Goal: Information Seeking & Learning: Learn about a topic

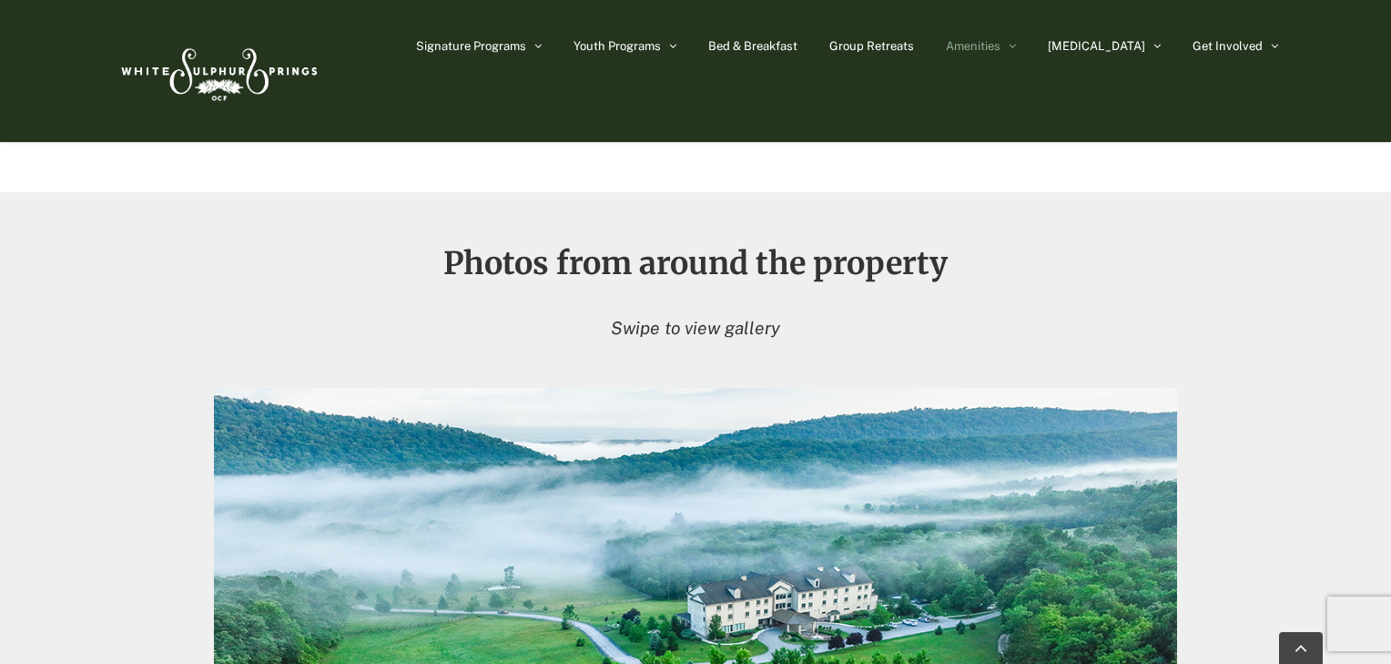
scroll to position [1602, 0]
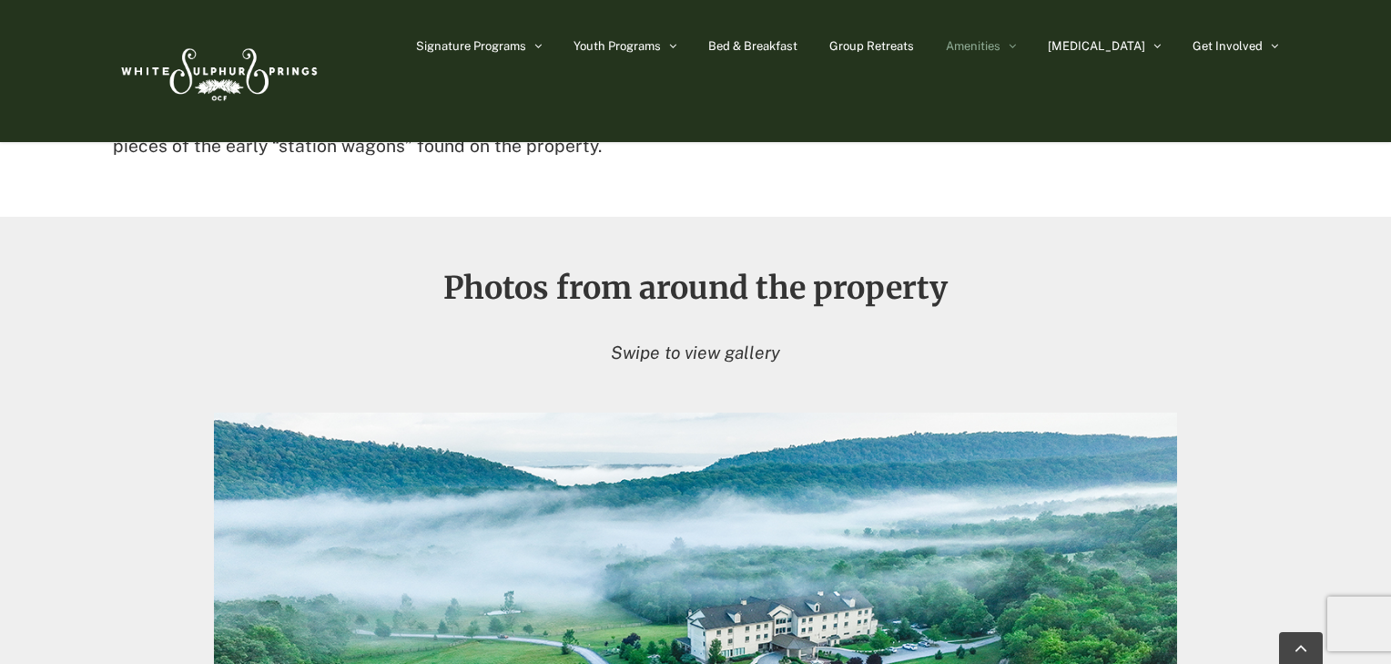
click at [641, 357] on em "Swipe to view gallery" at bounding box center [695, 352] width 169 height 20
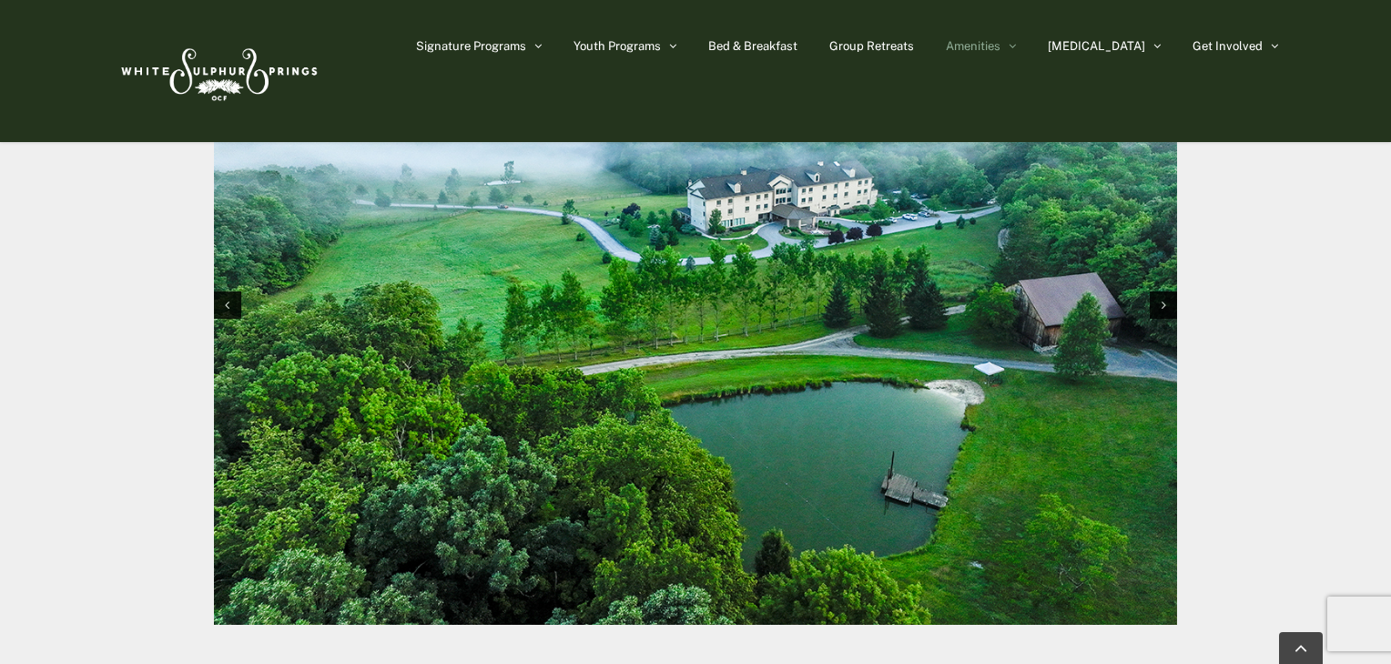
scroll to position [2039, 0]
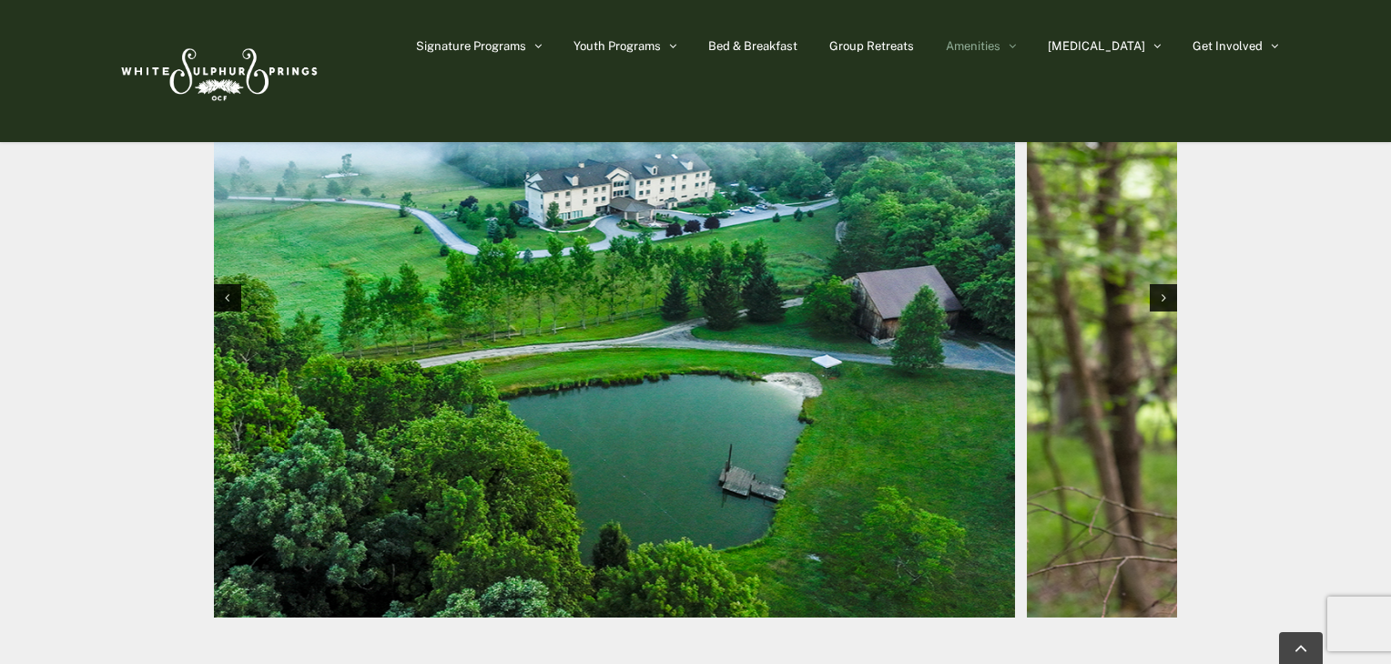
click at [702, 426] on img "1 / 10" at bounding box center [532, 296] width 963 height 642
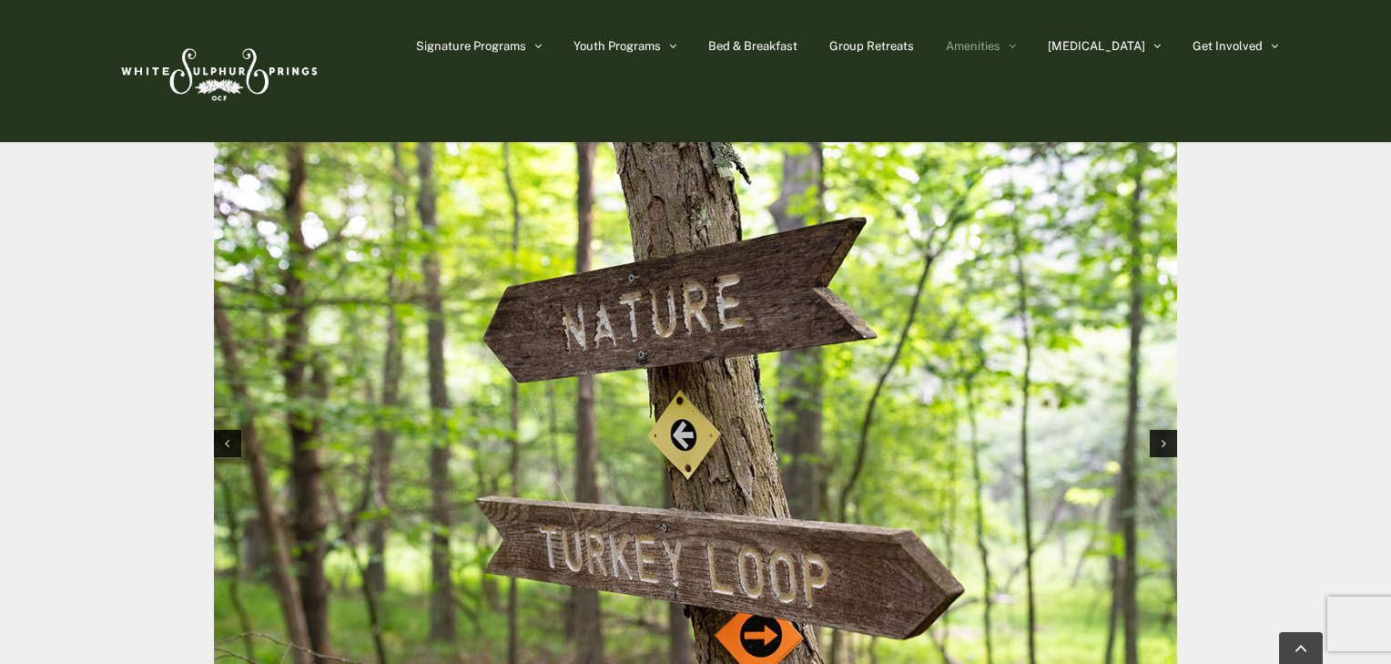
scroll to position [1894, 0]
click at [747, 422] on img "2 / 10" at bounding box center [695, 442] width 963 height 642
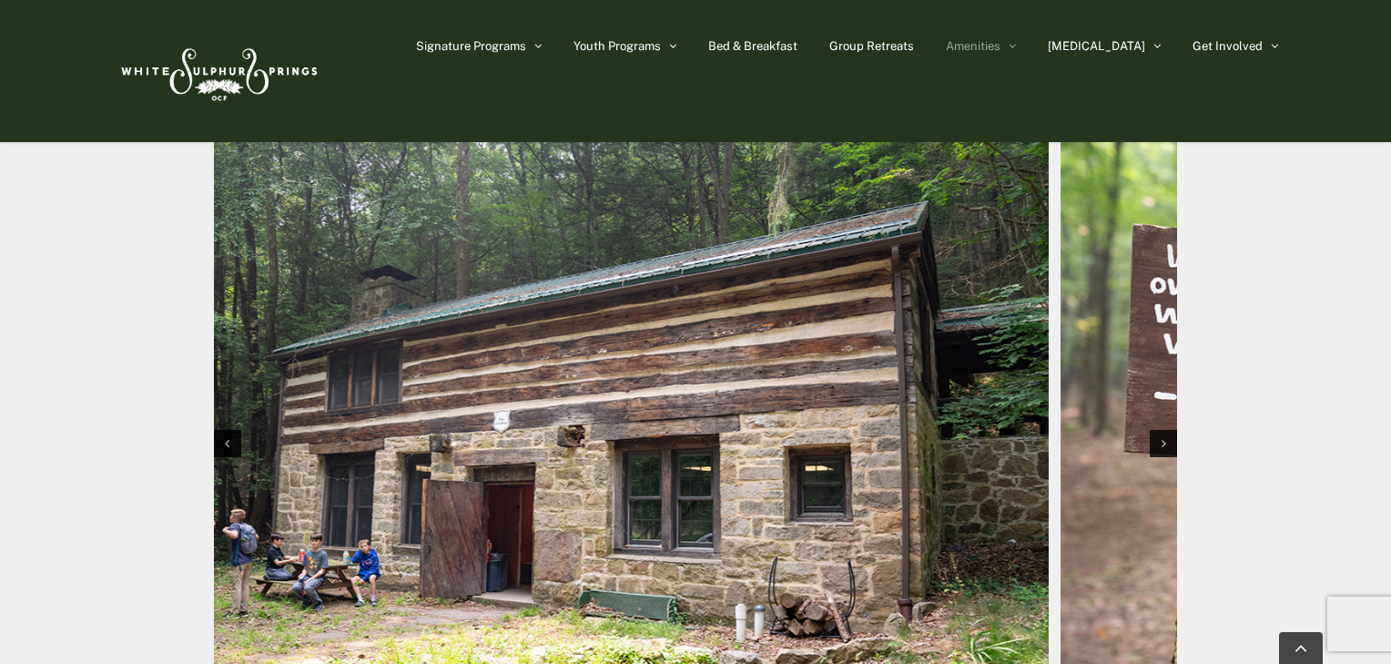
click at [750, 430] on img "3 / 10" at bounding box center [567, 442] width 963 height 642
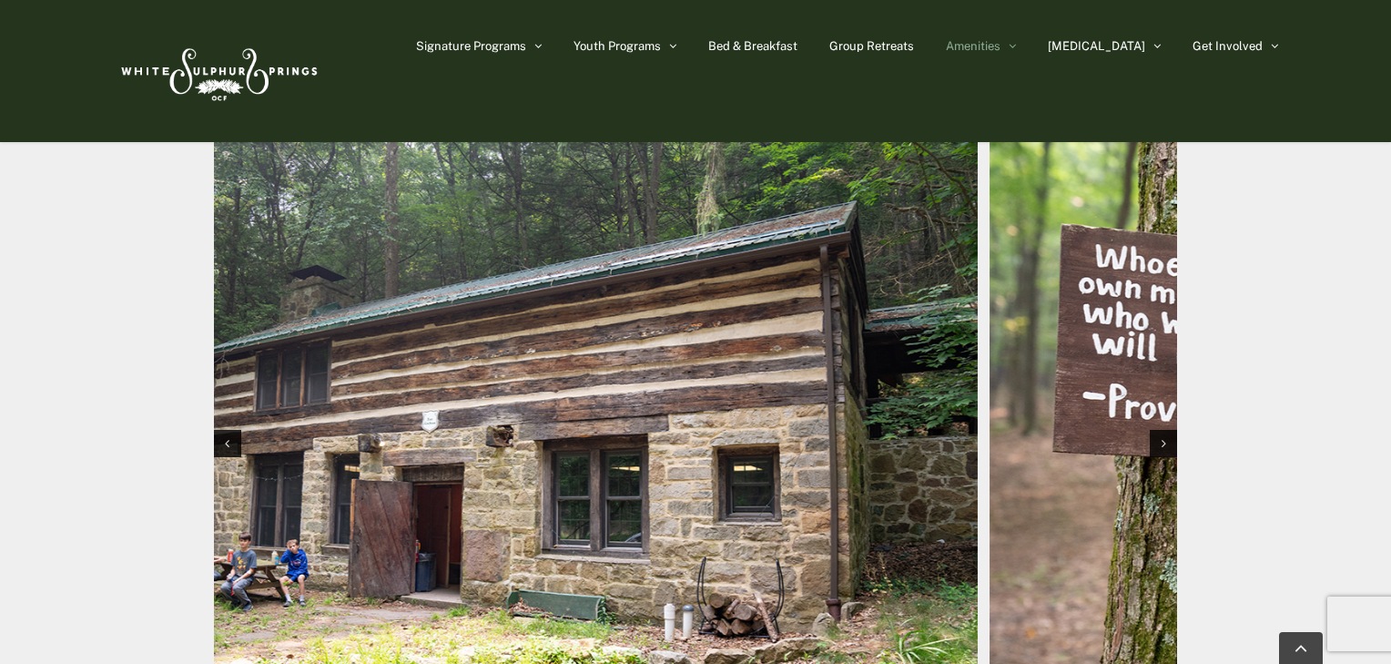
click at [513, 422] on img "3 / 10" at bounding box center [496, 442] width 963 height 642
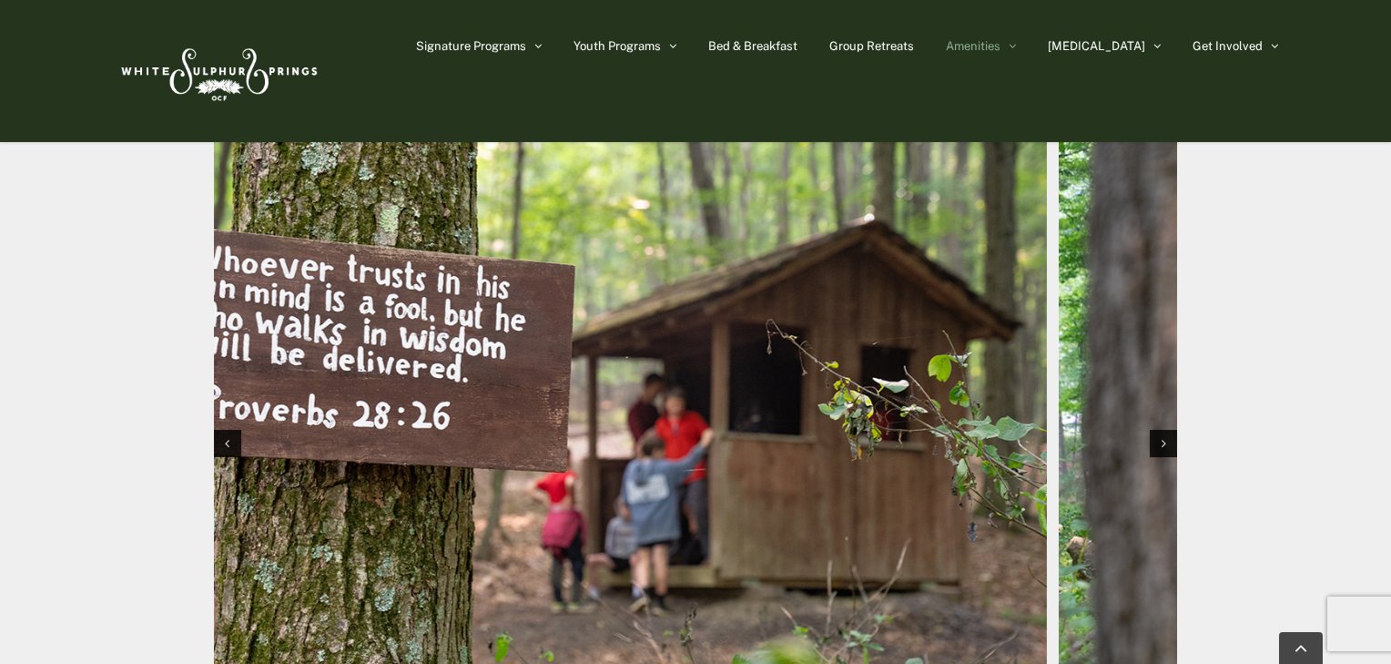
click at [637, 423] on img "4 / 10" at bounding box center [565, 442] width 963 height 642
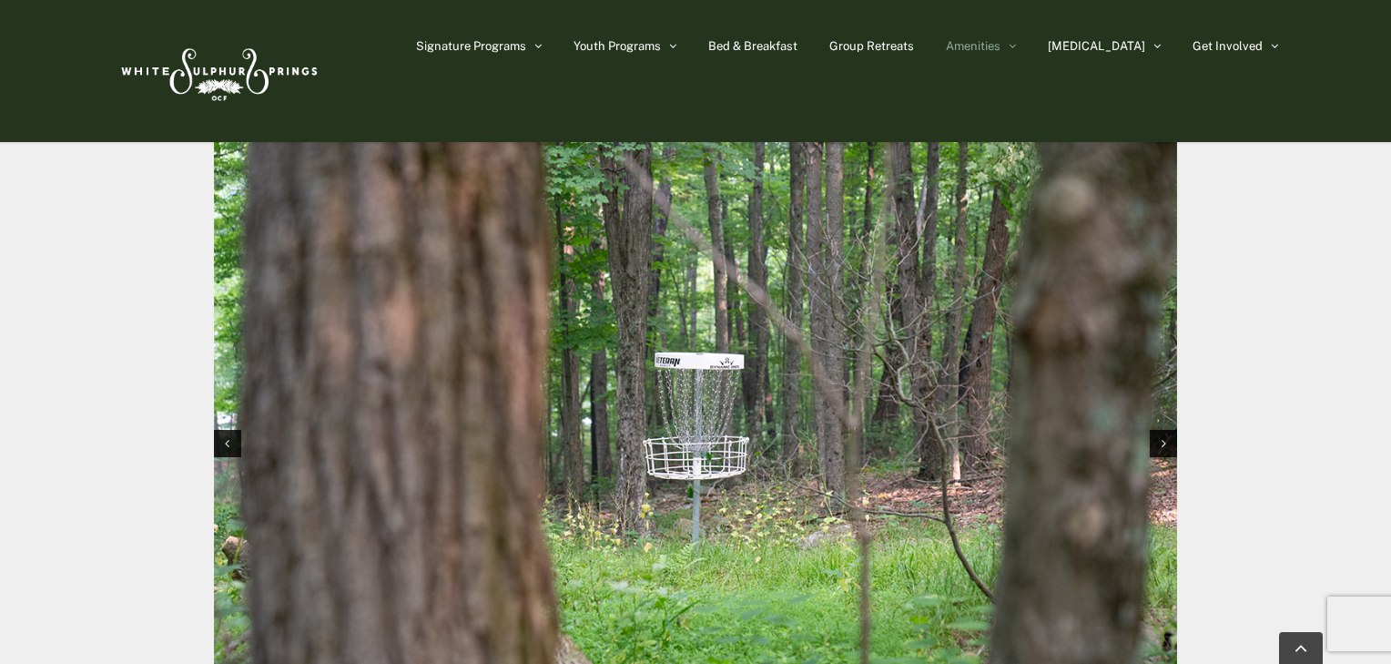
click at [583, 431] on img "5 / 10" at bounding box center [695, 442] width 963 height 642
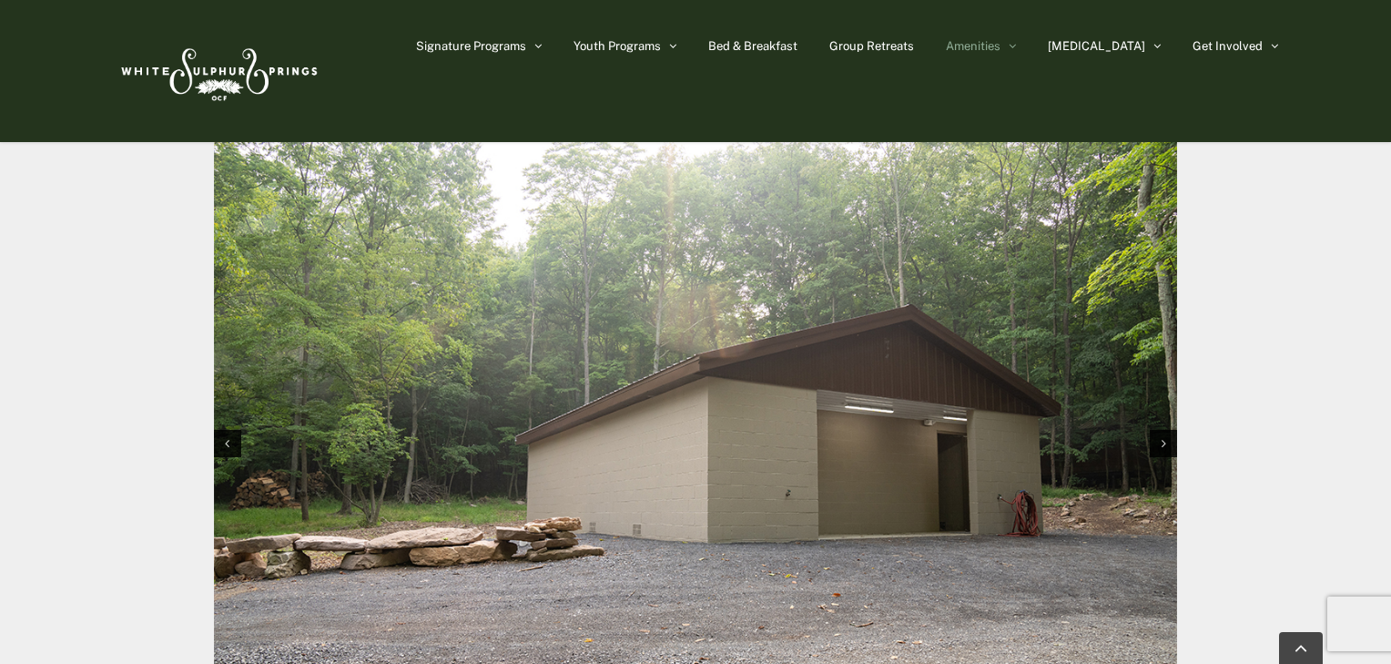
click at [673, 432] on img "6 / 10" at bounding box center [695, 442] width 963 height 642
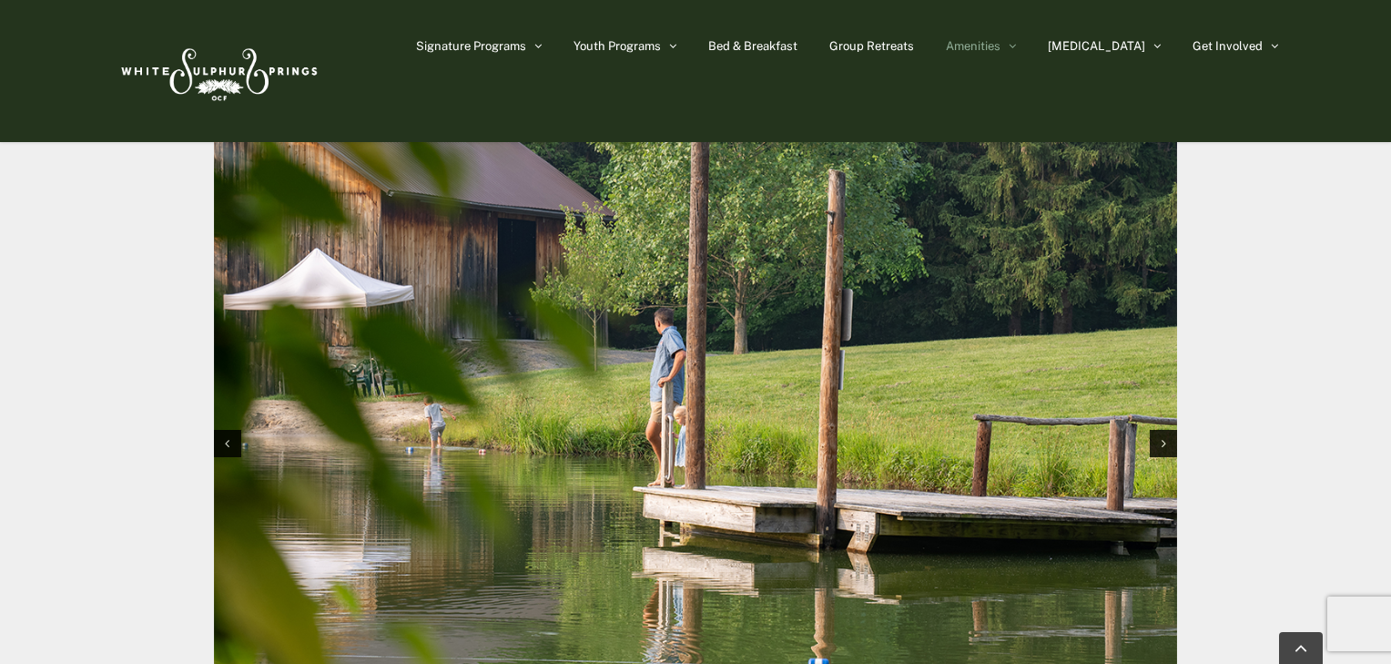
click at [649, 433] on img "7 / 10" at bounding box center [695, 442] width 963 height 642
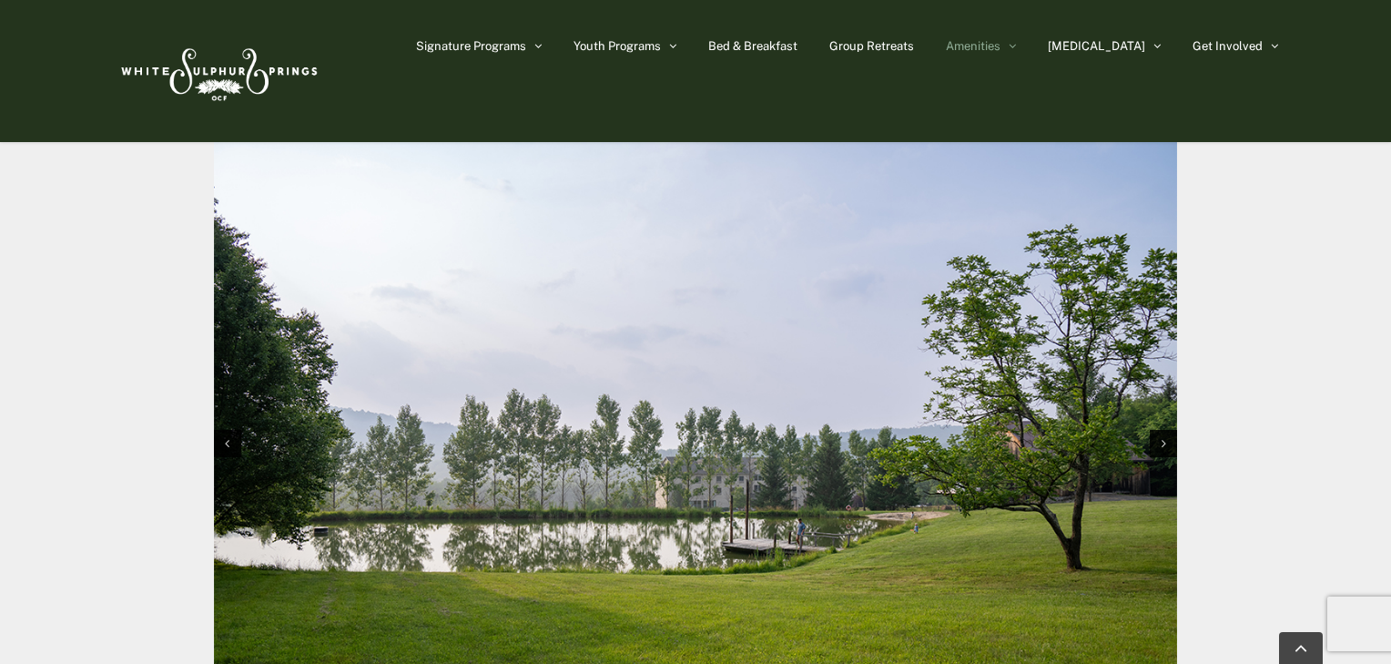
click at [657, 428] on img "8 / 10" at bounding box center [695, 442] width 963 height 642
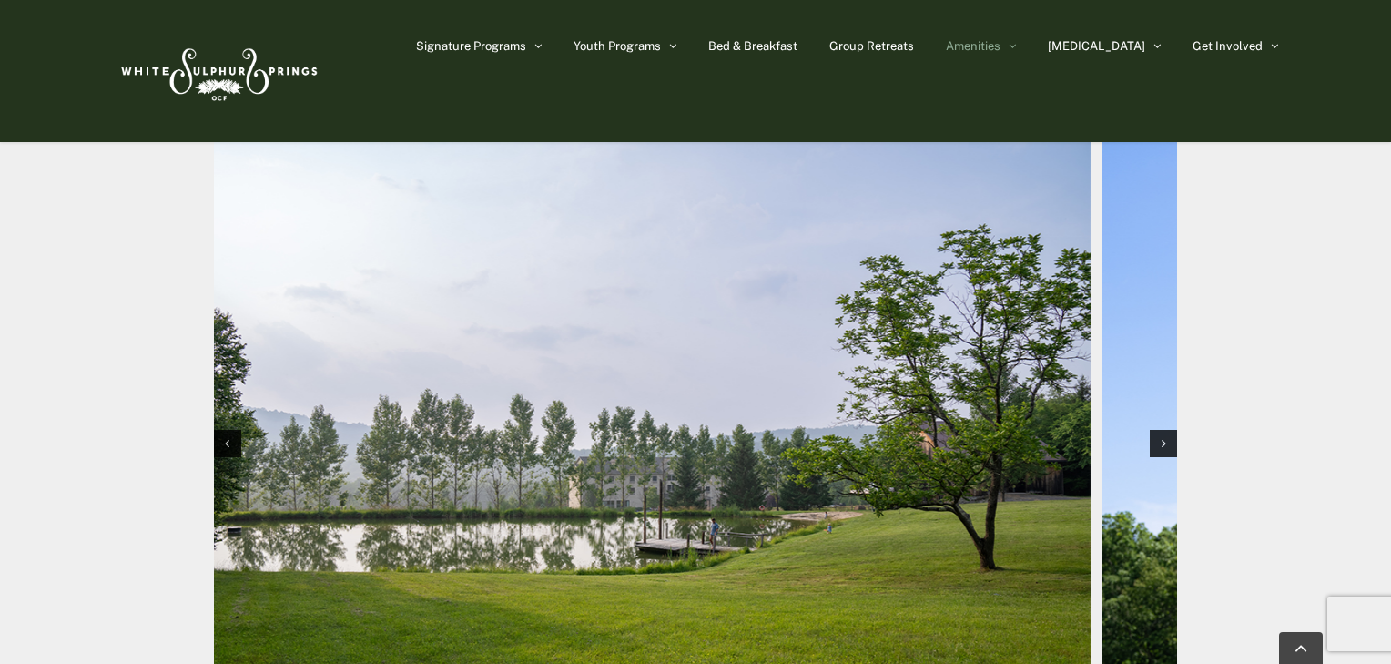
click at [511, 441] on img "8 / 10" at bounding box center [608, 442] width 963 height 642
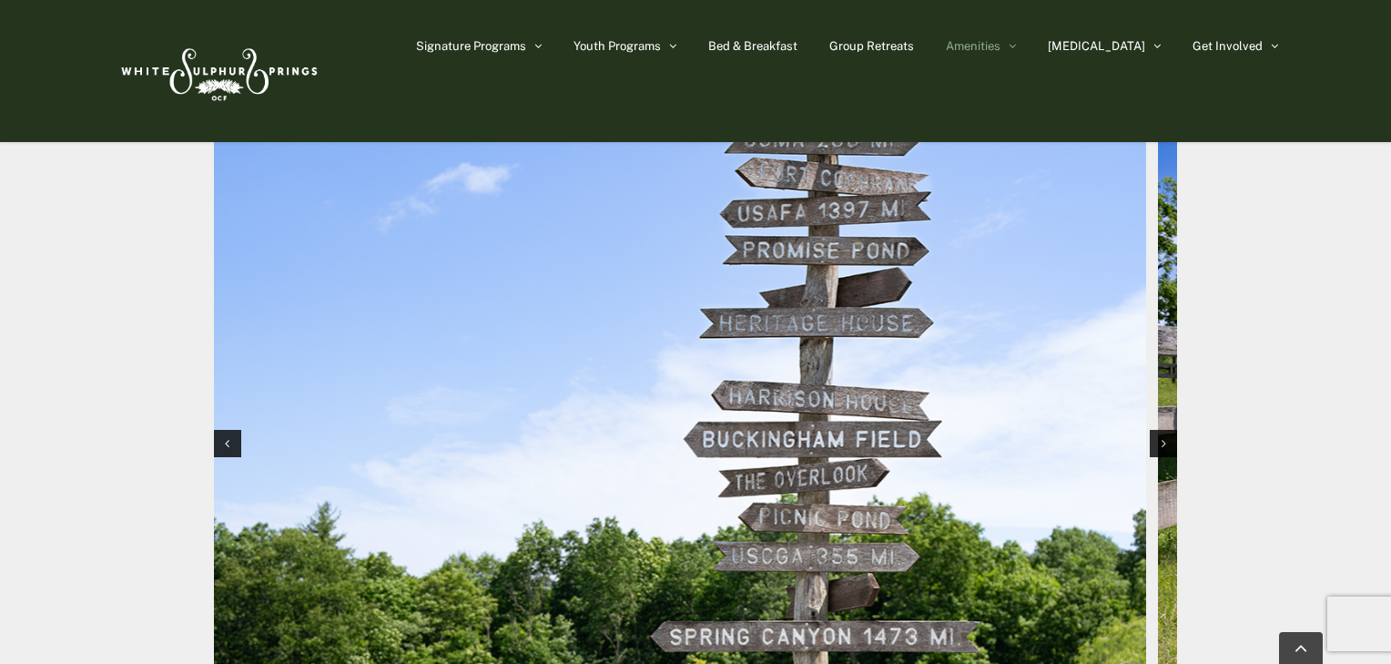
click at [557, 437] on img "9 / 10" at bounding box center [663, 442] width 963 height 642
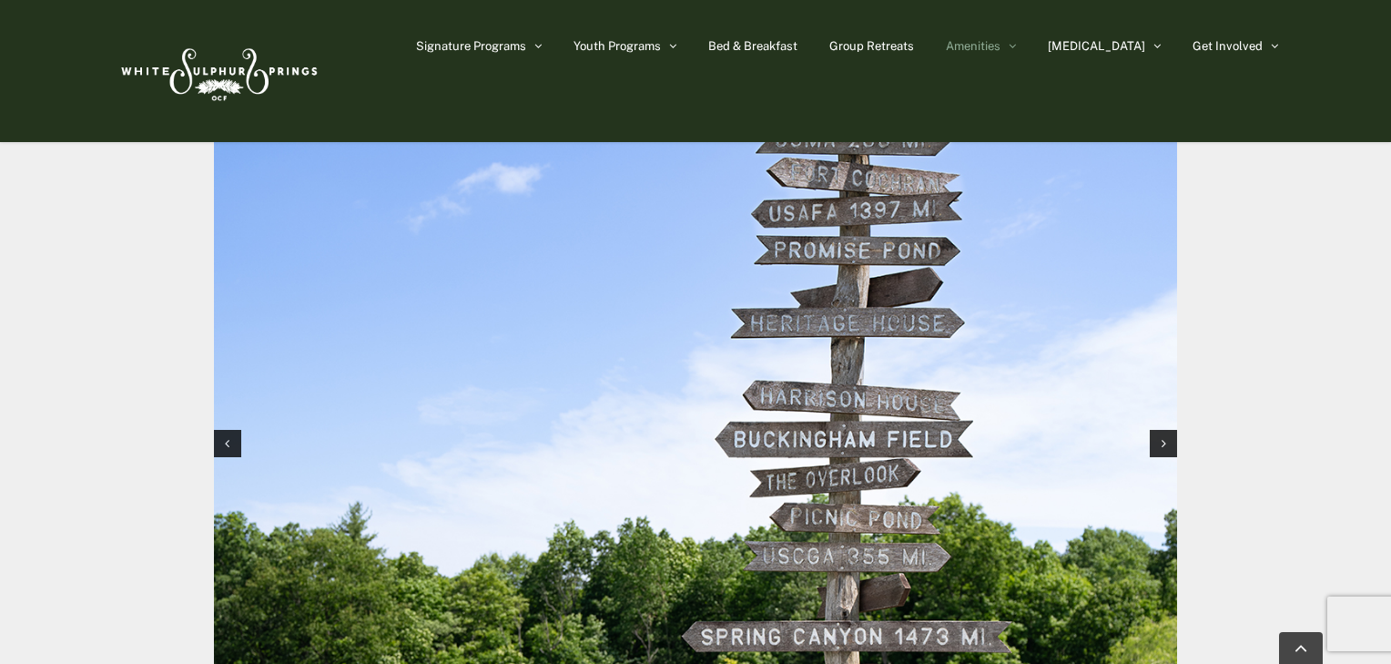
click at [320, 421] on img "9 / 10" at bounding box center [695, 442] width 963 height 642
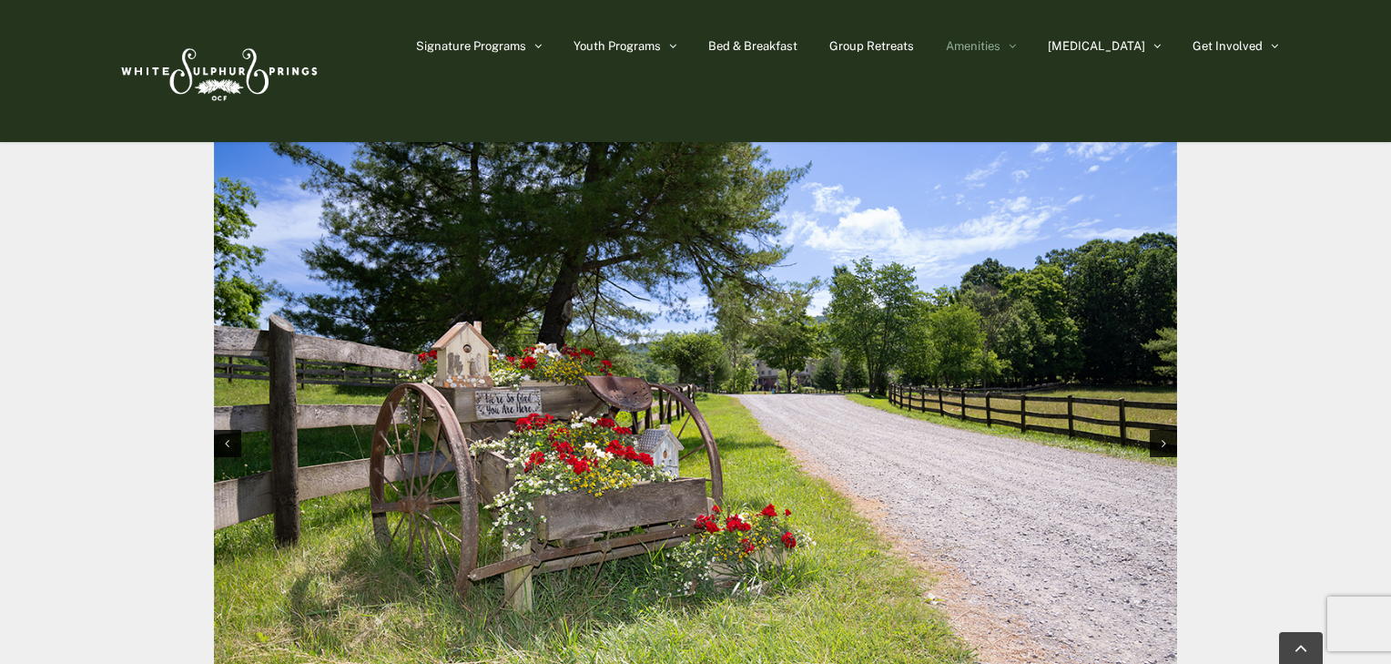
click at [389, 433] on img "10 / 10" at bounding box center [695, 442] width 963 height 642
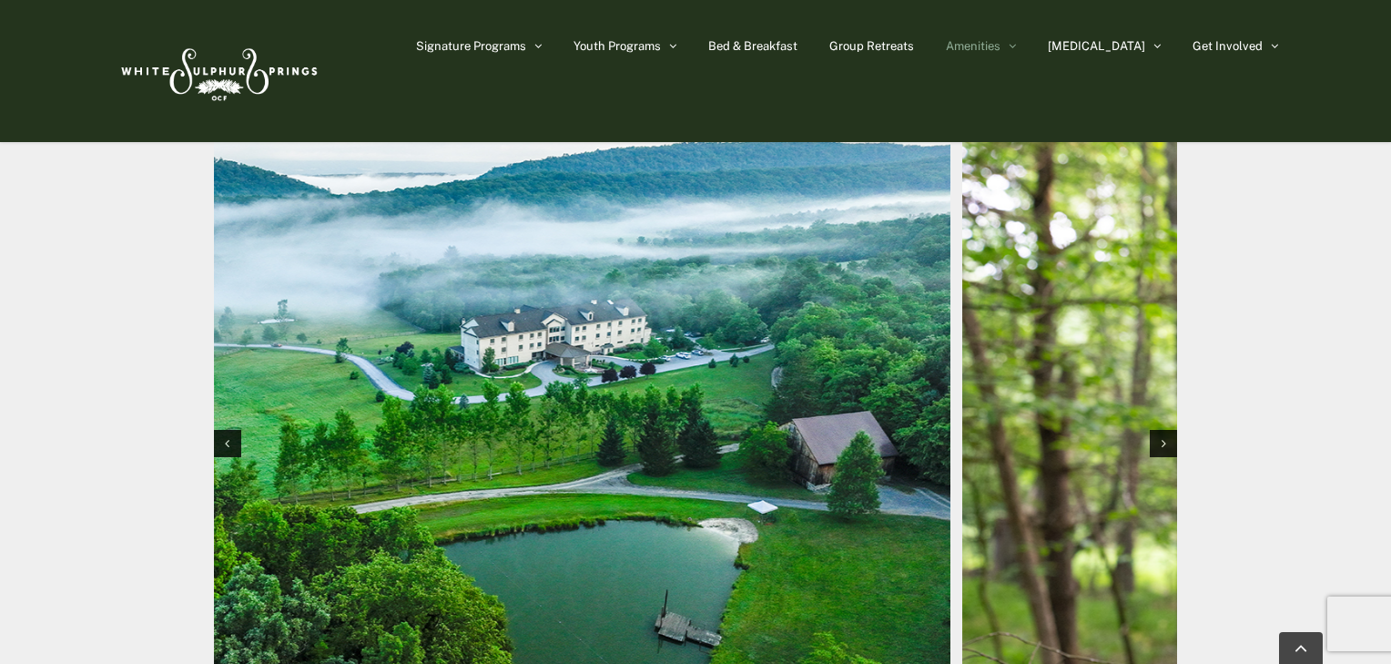
click at [410, 433] on img "1 / 10" at bounding box center [468, 442] width 963 height 642
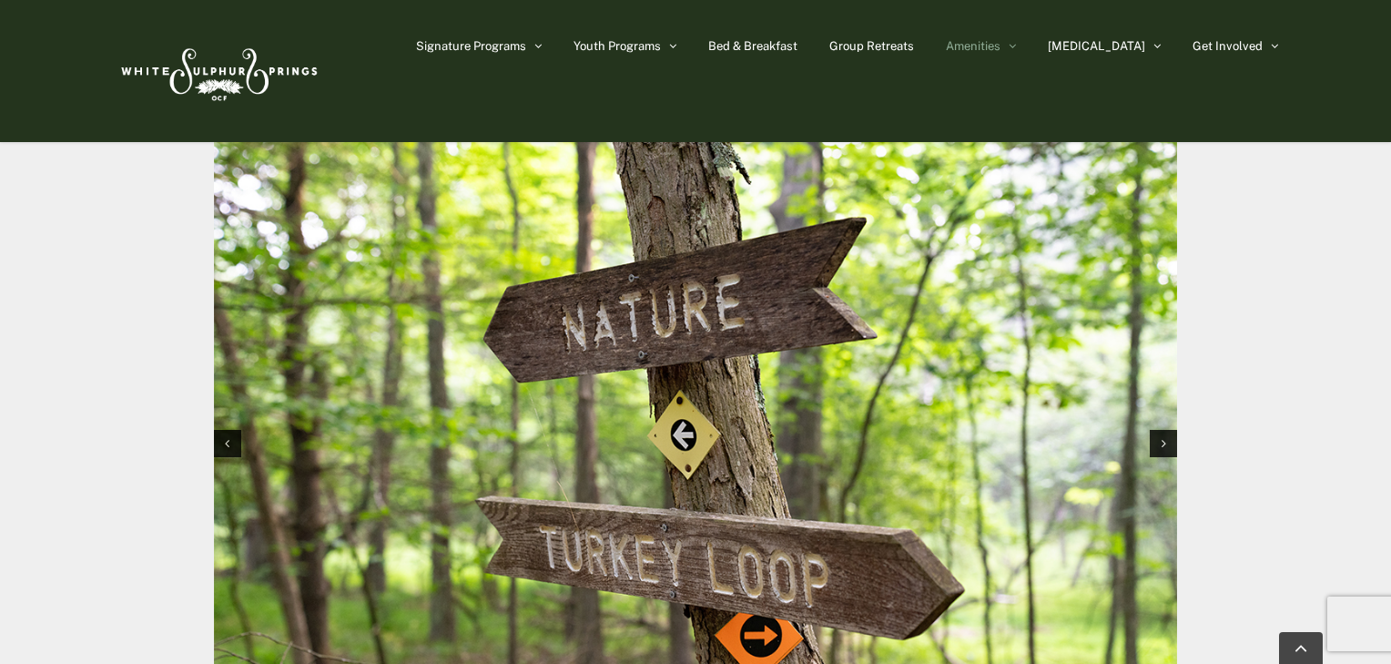
click at [676, 420] on img "2 / 10" at bounding box center [695, 442] width 963 height 642
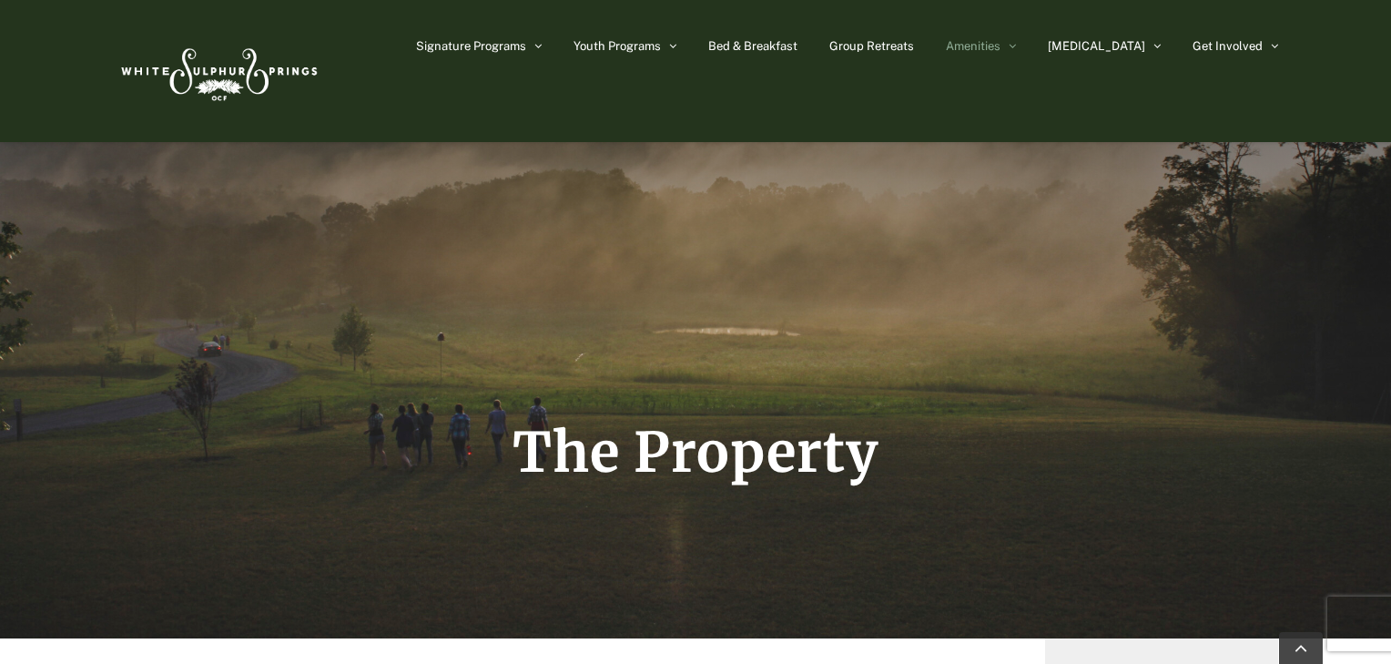
scroll to position [219, 0]
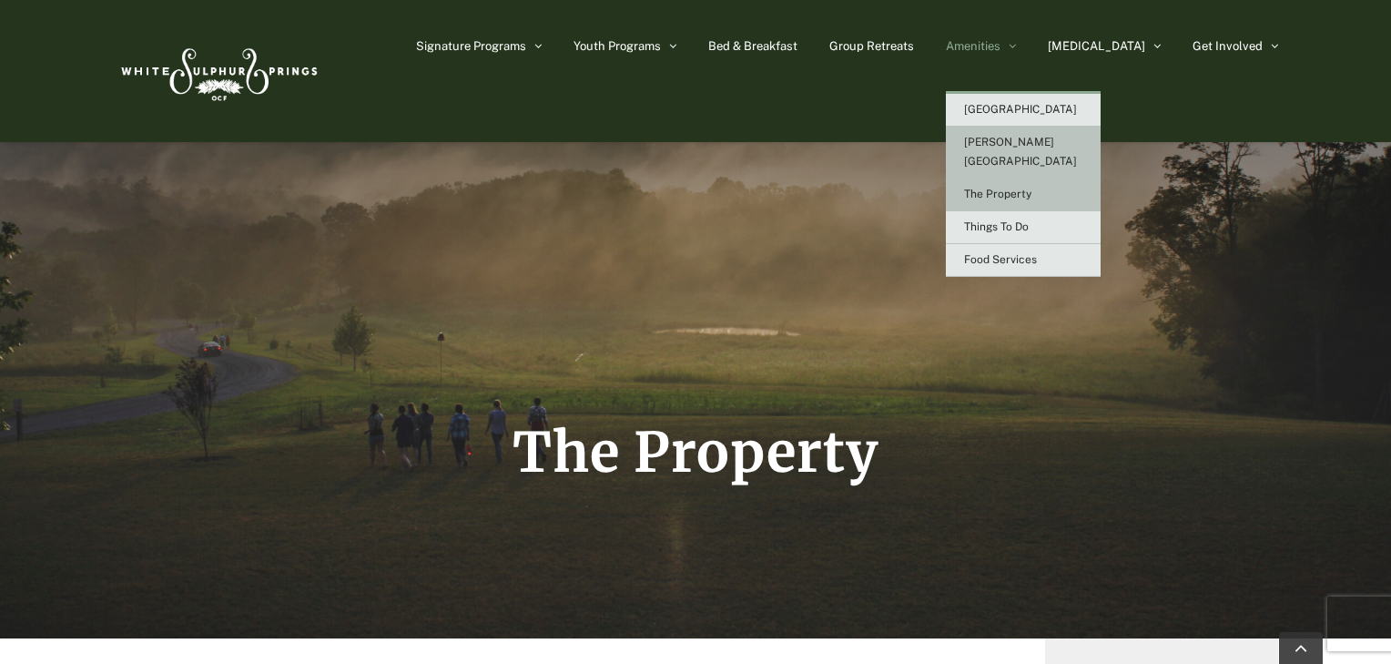
click at [1047, 140] on span "[PERSON_NAME][GEOGRAPHIC_DATA]" at bounding box center [1020, 152] width 113 height 32
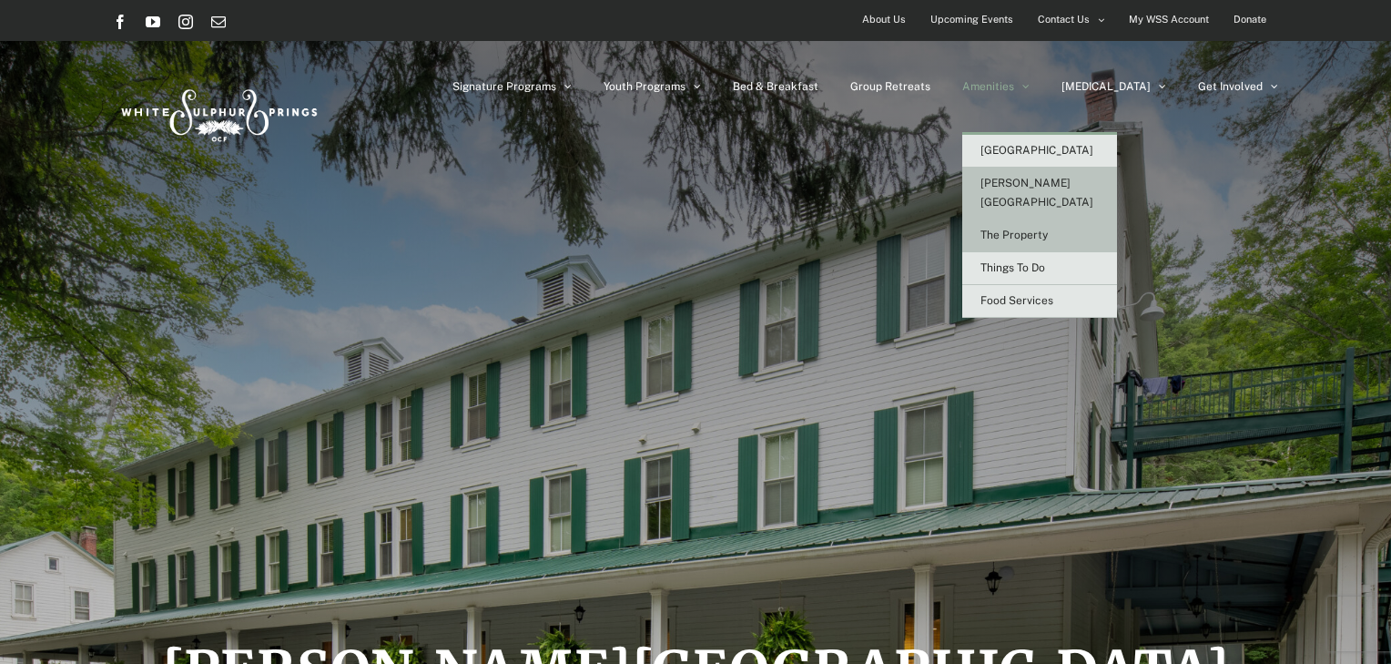
click at [1048, 229] on span "The Property" at bounding box center [1014, 235] width 67 height 13
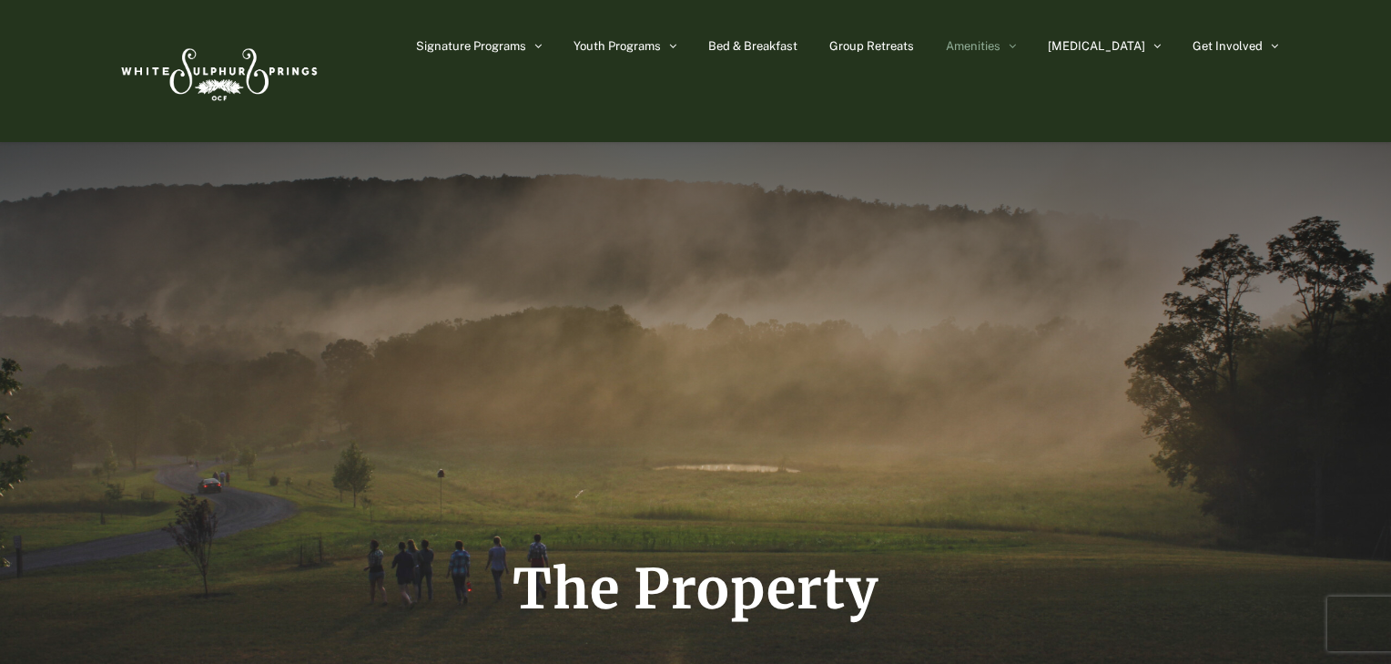
scroll to position [73, 0]
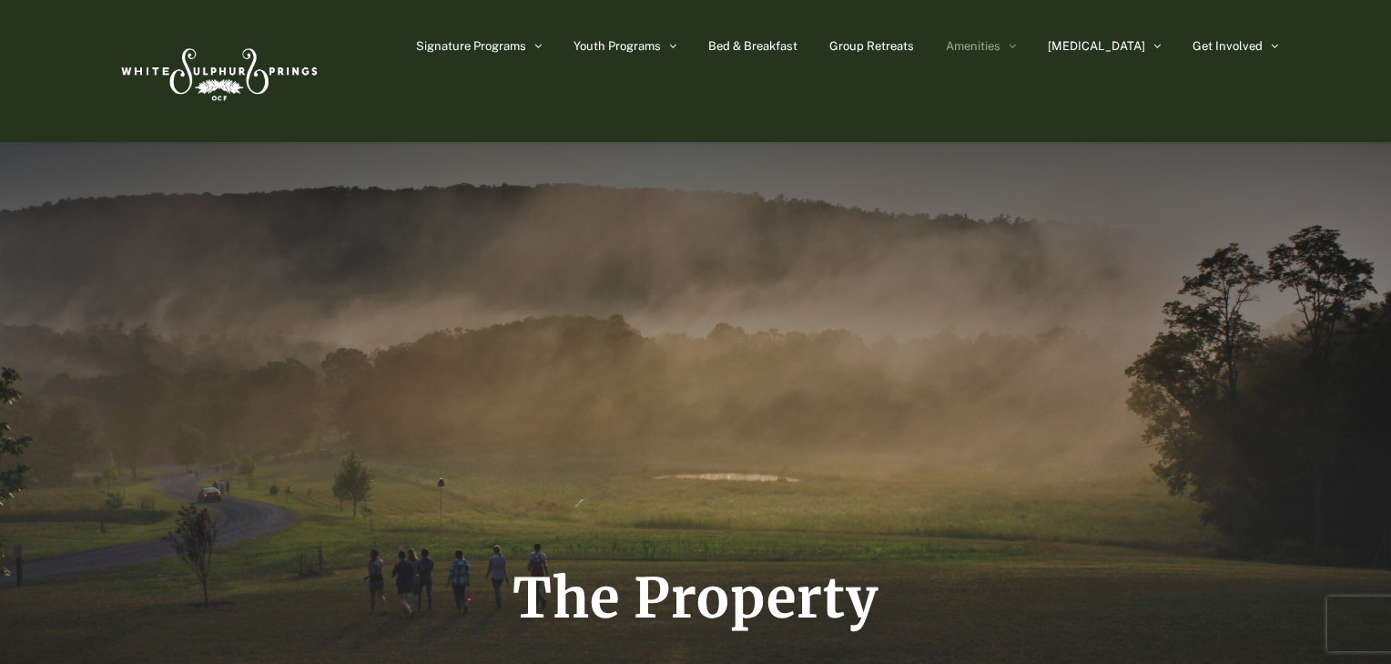
click at [229, 69] on img at bounding box center [217, 71] width 209 height 86
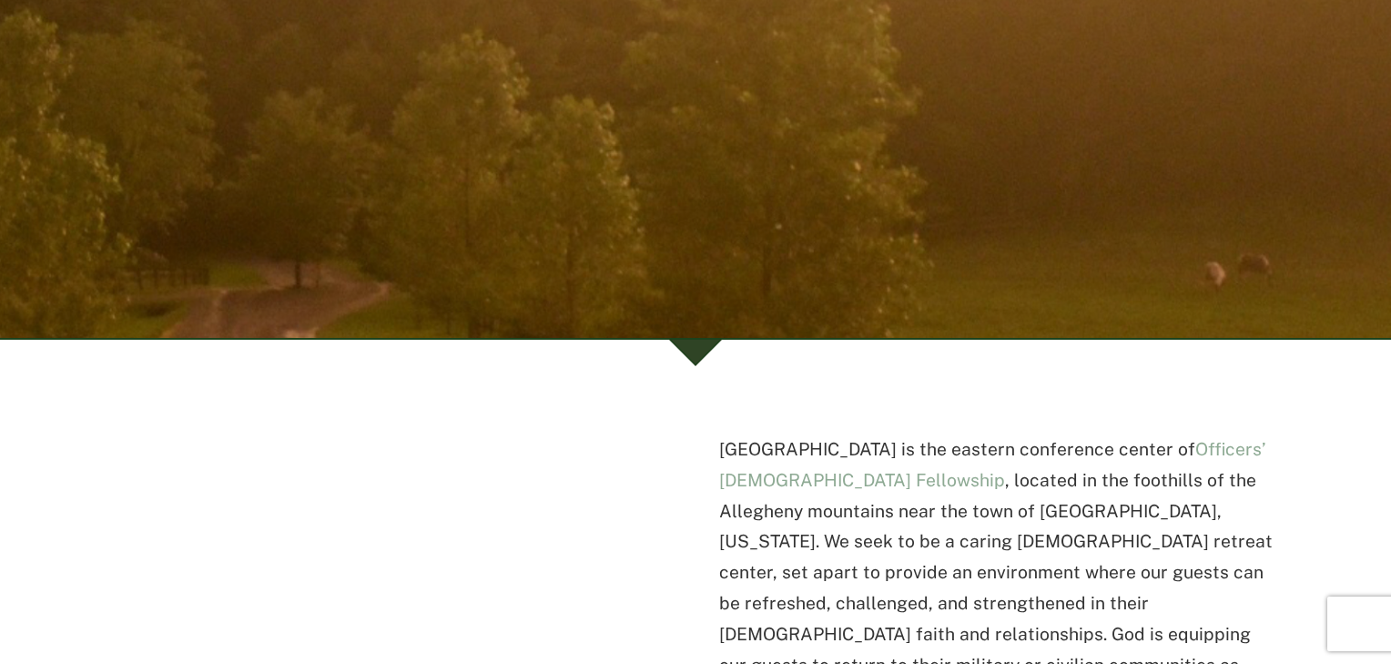
scroll to position [437, 0]
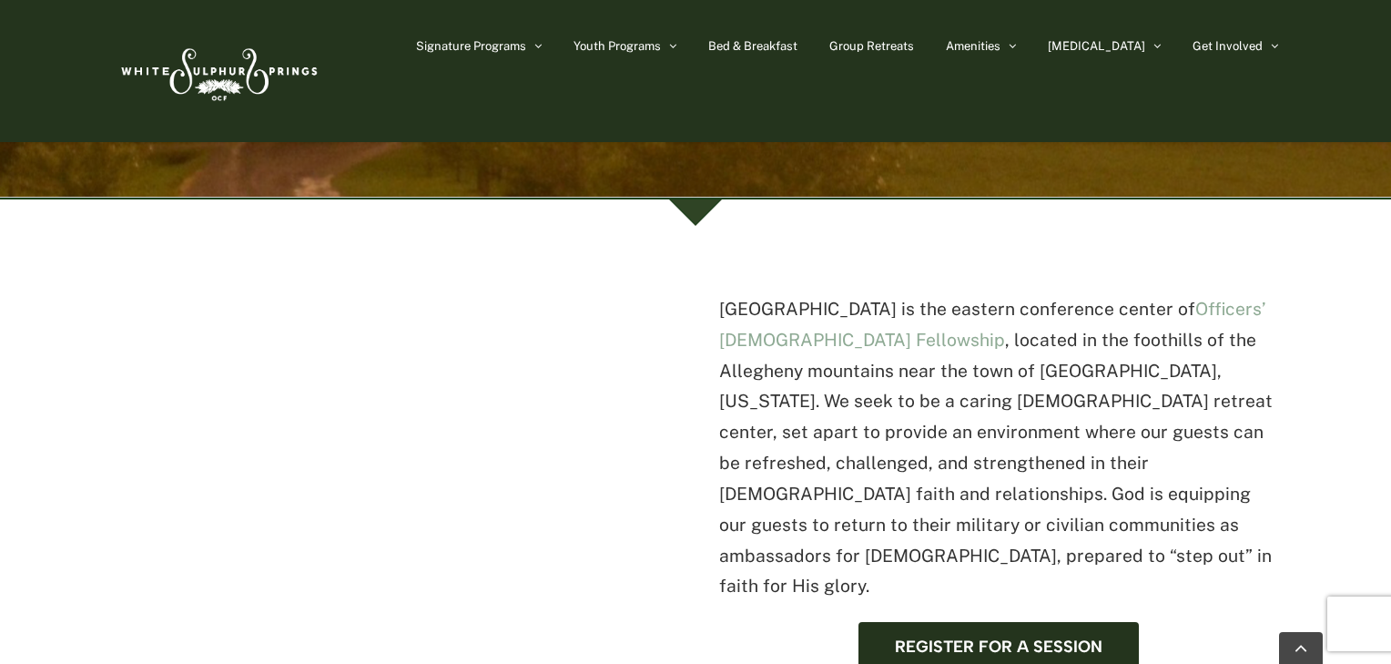
click at [1167, 341] on p "White Sulphur Springs is the eastern conference center of Officers’ Christian F…" at bounding box center [998, 448] width 559 height 308
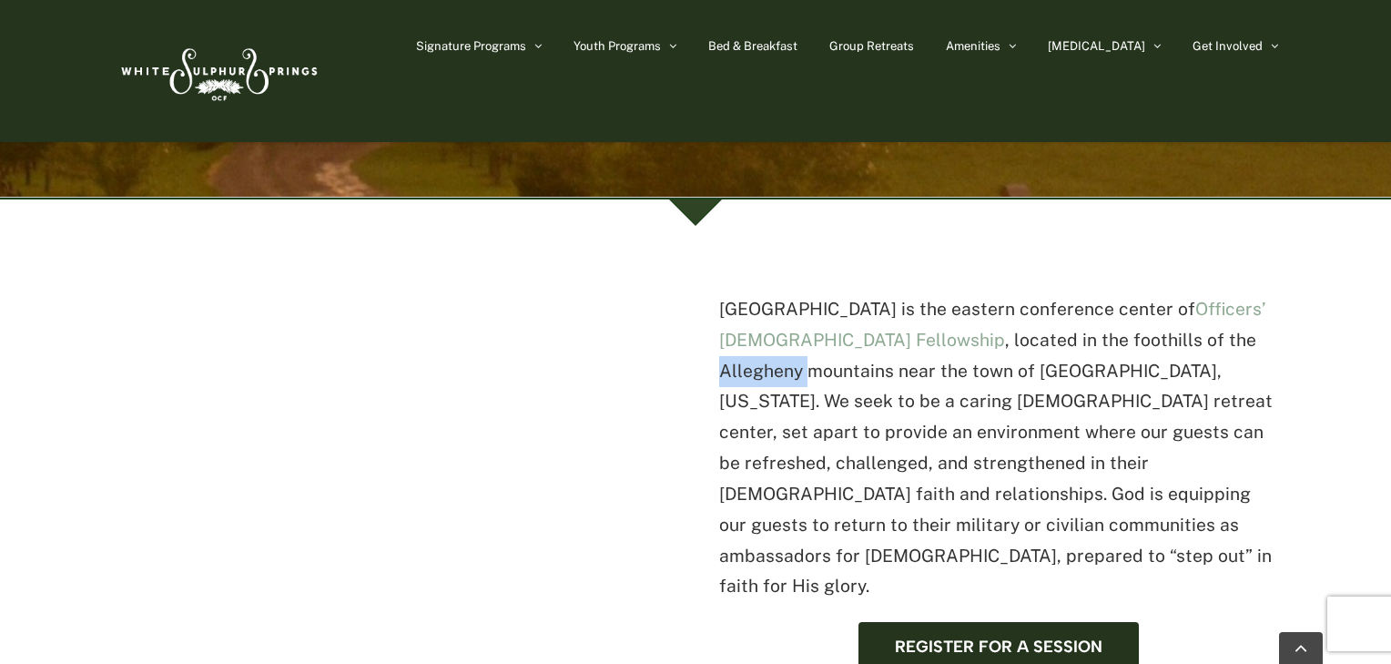
copy p "Allegheny"
